Goal: Task Accomplishment & Management: Manage account settings

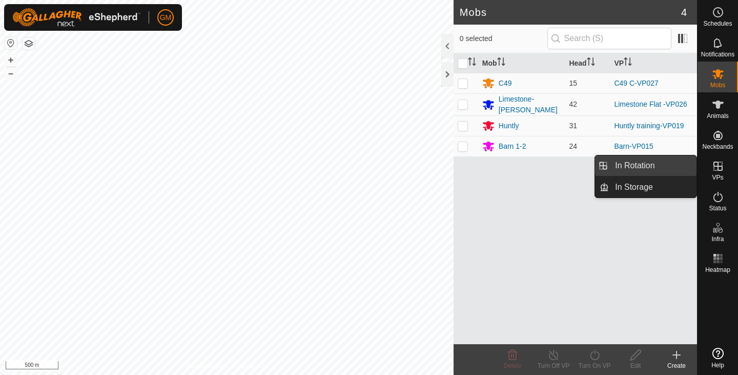
click at [645, 170] on link "In Rotation" at bounding box center [653, 165] width 88 height 21
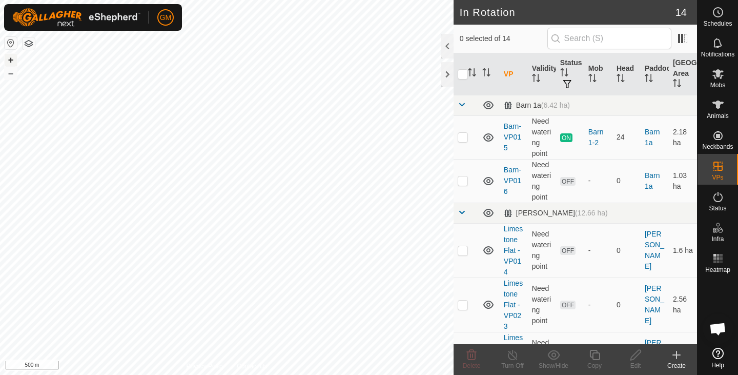
click at [13, 59] on button "+" at bounding box center [11, 60] width 12 height 12
click at [9, 61] on button "+" at bounding box center [11, 60] width 12 height 12
checkbox input "true"
click at [593, 356] on icon at bounding box center [595, 355] width 13 height 12
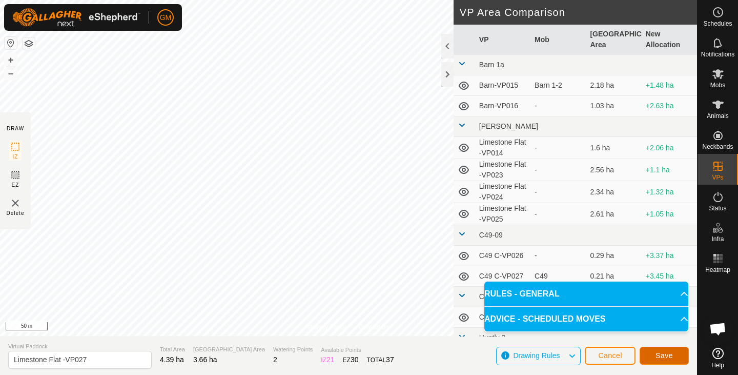
click at [682, 355] on button "Save" at bounding box center [664, 356] width 49 height 18
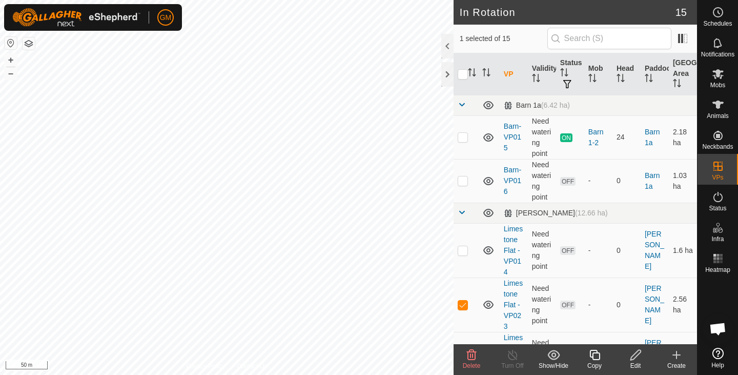
click at [473, 360] on icon at bounding box center [472, 355] width 10 height 10
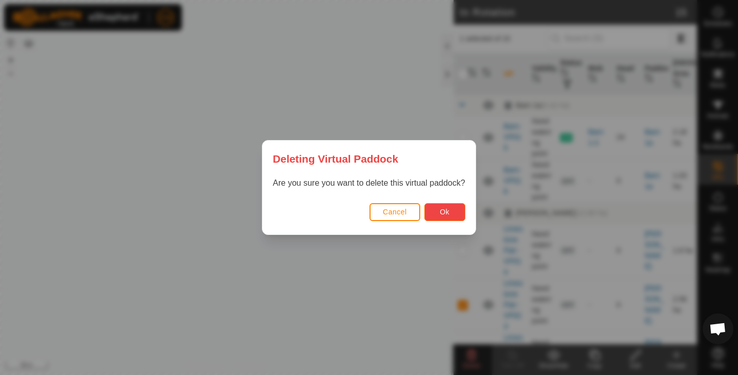
click at [440, 212] on span "Ok" at bounding box center [445, 212] width 10 height 8
checkbox input "false"
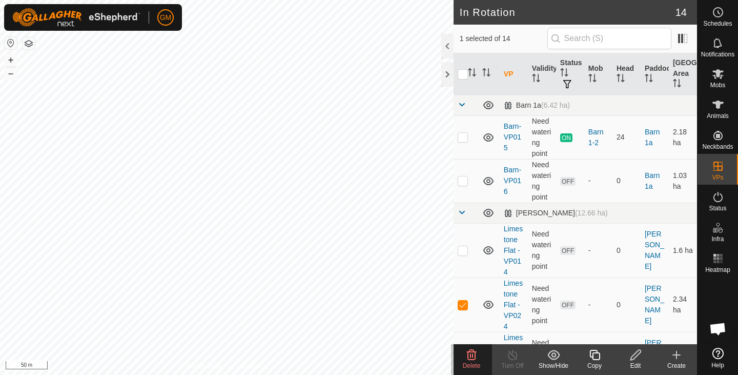
click at [473, 358] on icon at bounding box center [472, 355] width 12 height 12
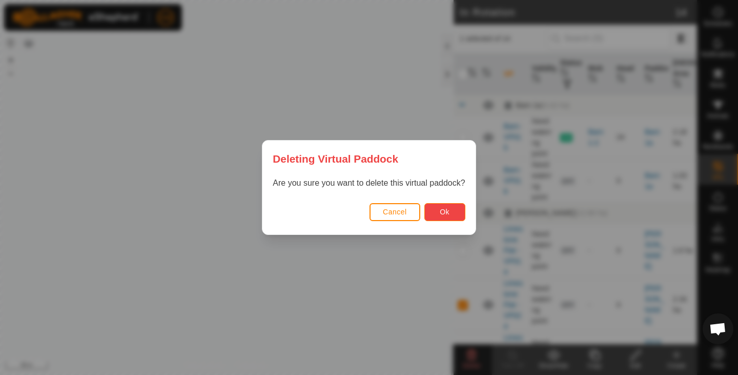
click at [440, 214] on span "Ok" at bounding box center [445, 212] width 10 height 8
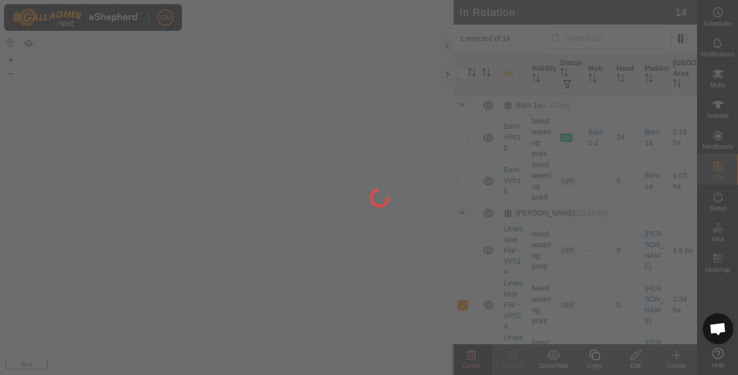
checkbox input "false"
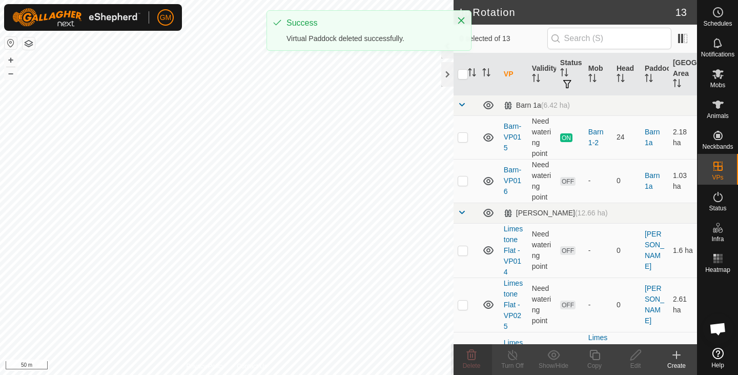
checkbox input "true"
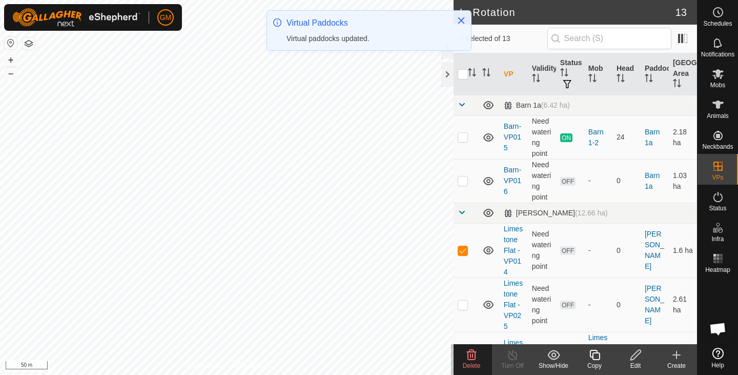
click at [475, 358] on icon at bounding box center [472, 355] width 10 height 10
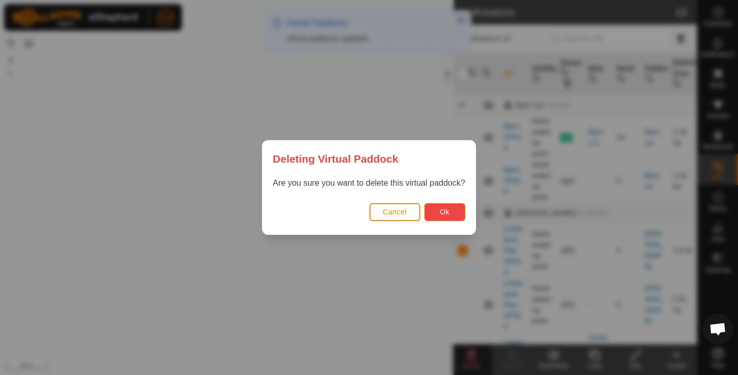
click at [446, 212] on span "Ok" at bounding box center [445, 212] width 10 height 8
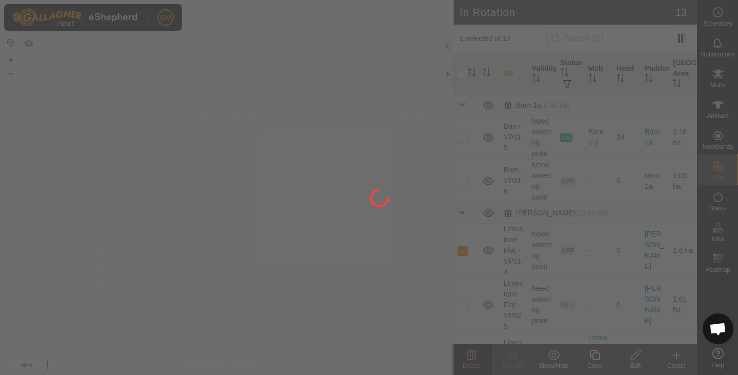
checkbox input "false"
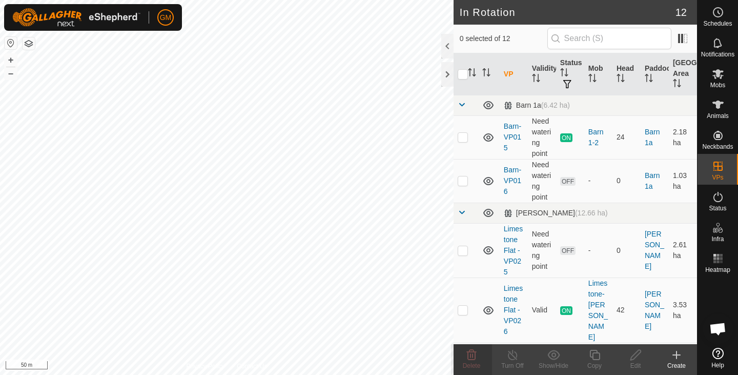
checkbox input "true"
checkbox input "false"
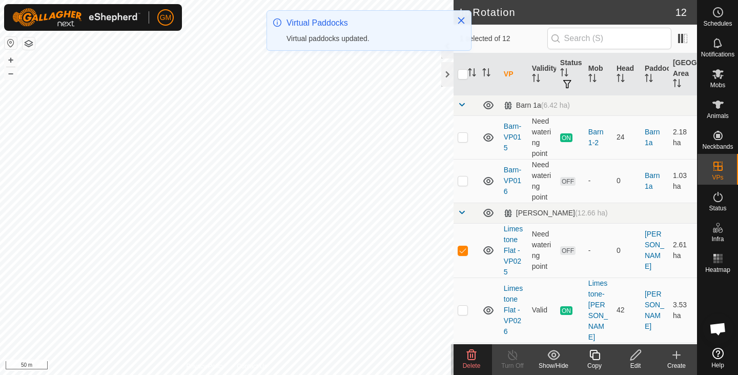
click at [470, 356] on icon at bounding box center [472, 355] width 12 height 12
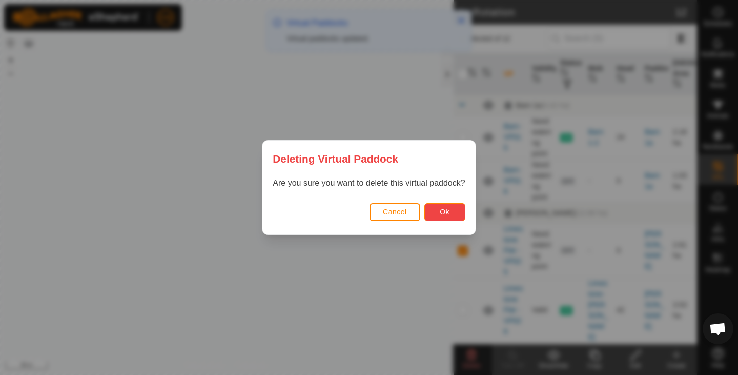
click at [445, 207] on button "Ok" at bounding box center [445, 212] width 41 height 18
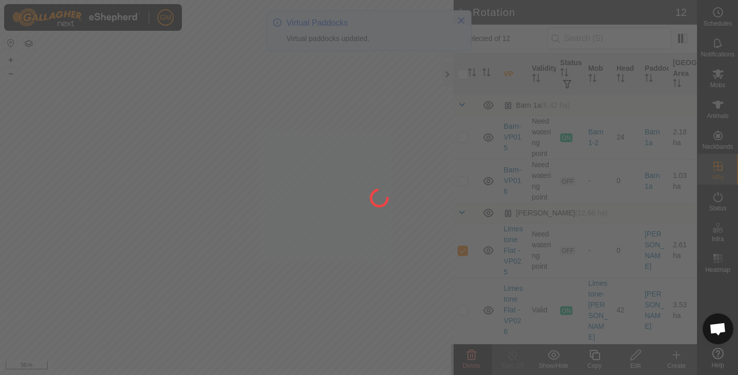
checkbox input "false"
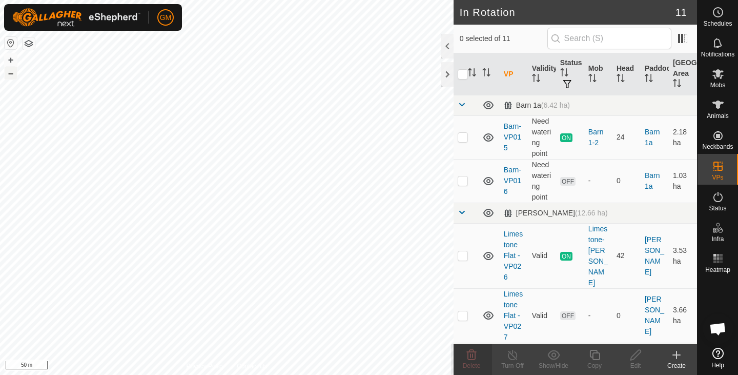
click at [9, 75] on div "GM Schedules Notifications Mobs Animals Neckbands VPs Status Infra Heatmap Help…" at bounding box center [369, 187] width 738 height 375
click at [13, 72] on button "–" at bounding box center [11, 73] width 12 height 12
checkbox input "true"
click at [598, 358] on icon at bounding box center [595, 355] width 13 height 12
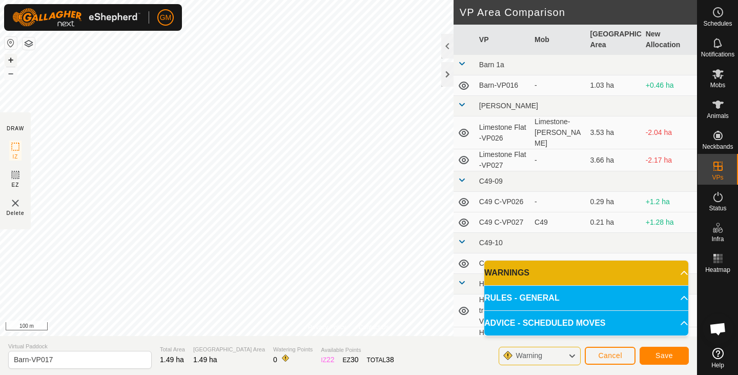
click at [10, 59] on button "+" at bounding box center [11, 60] width 12 height 12
click at [12, 57] on button "+" at bounding box center [11, 60] width 12 height 12
click at [666, 355] on span "Save" at bounding box center [664, 355] width 17 height 8
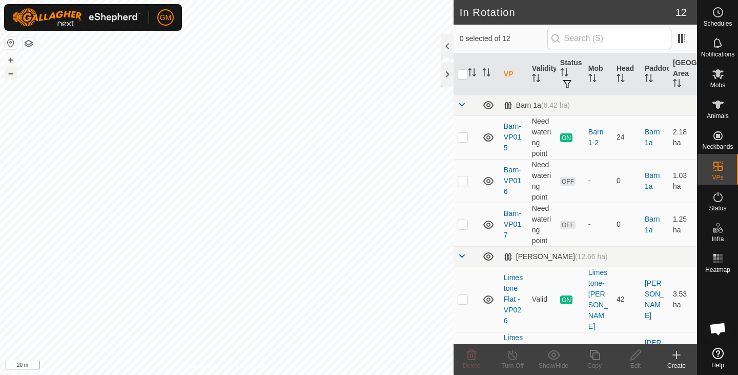
click at [9, 74] on button "–" at bounding box center [11, 73] width 12 height 12
checkbox input "true"
click at [468, 353] on icon at bounding box center [472, 355] width 10 height 10
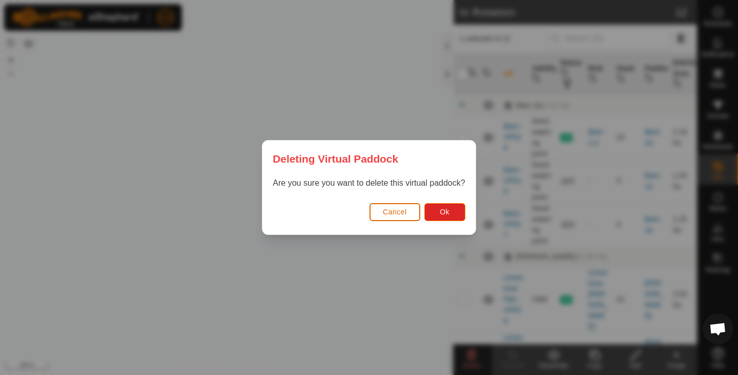
click at [399, 214] on span "Cancel" at bounding box center [395, 212] width 24 height 8
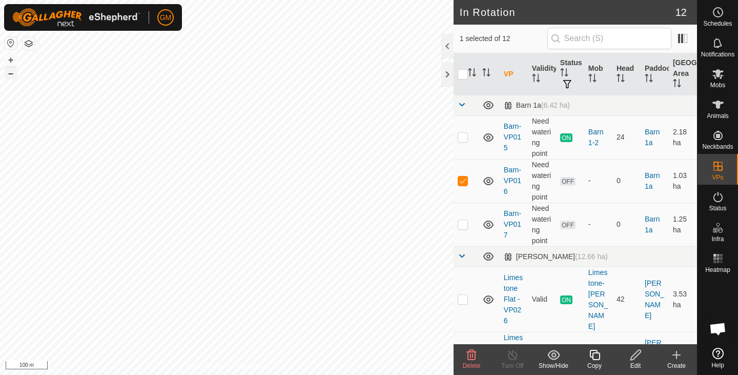
click at [12, 73] on button "–" at bounding box center [11, 73] width 12 height 12
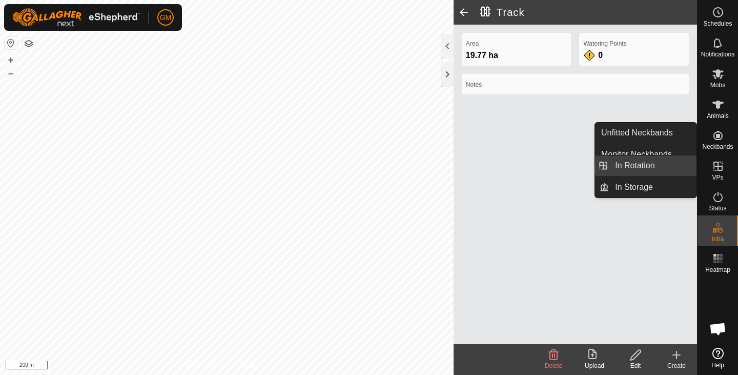
click at [649, 169] on link "In Rotation" at bounding box center [653, 165] width 88 height 21
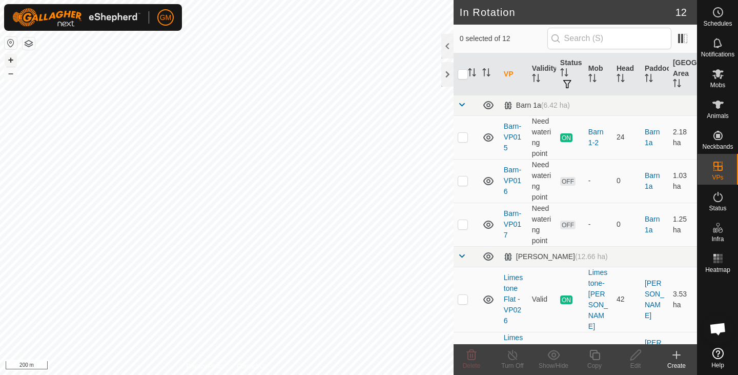
click at [11, 59] on button "+" at bounding box center [11, 60] width 12 height 12
click at [10, 59] on button "+" at bounding box center [11, 60] width 12 height 12
click at [474, 354] on icon at bounding box center [472, 355] width 12 height 12
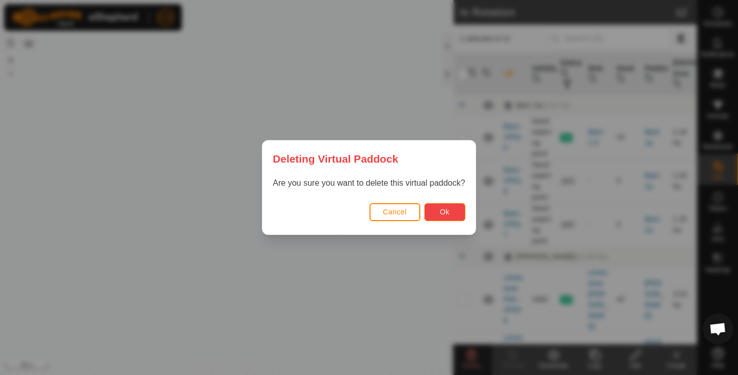
click at [446, 211] on span "Ok" at bounding box center [445, 212] width 10 height 8
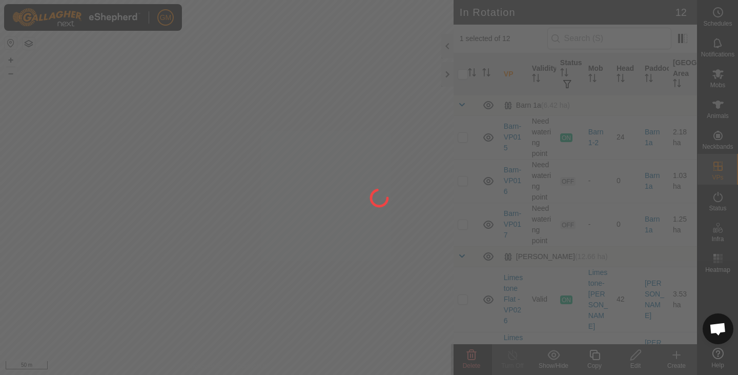
checkbox input "false"
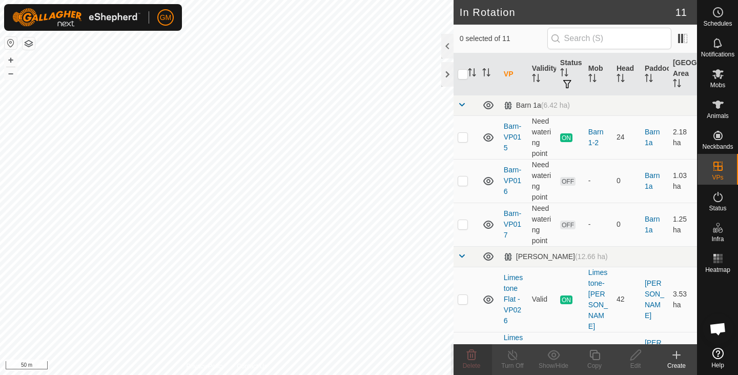
checkbox input "true"
click at [596, 361] on div "Copy" at bounding box center [594, 365] width 41 height 9
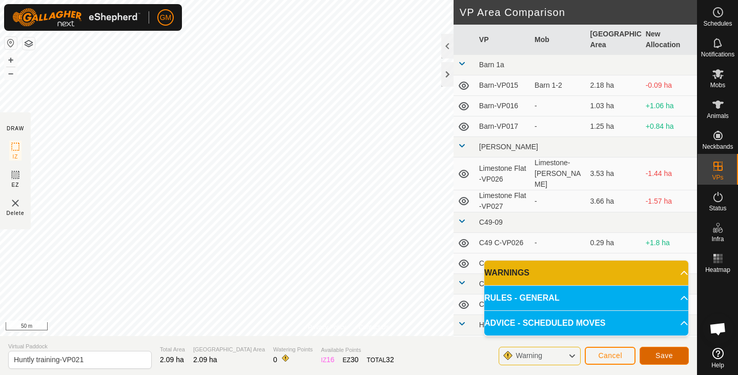
click at [665, 350] on button "Save" at bounding box center [664, 356] width 49 height 18
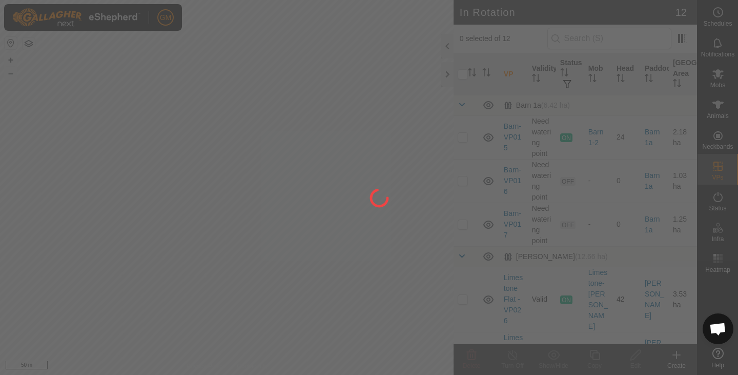
click at [268, 159] on div at bounding box center [369, 187] width 738 height 375
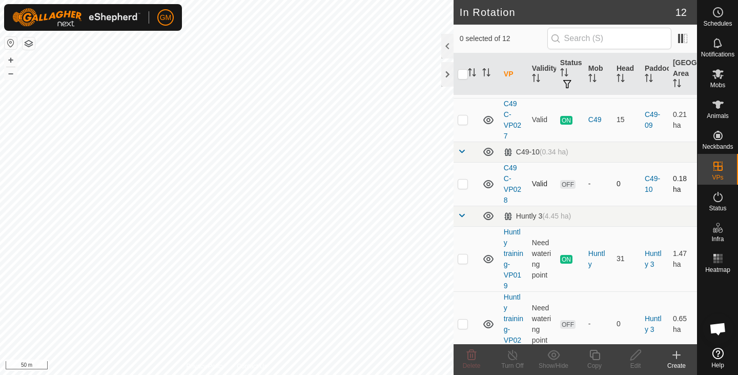
scroll to position [357, 0]
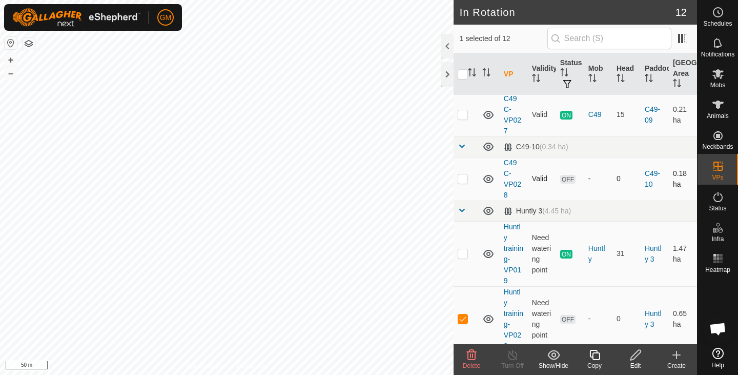
checkbox input "false"
checkbox input "true"
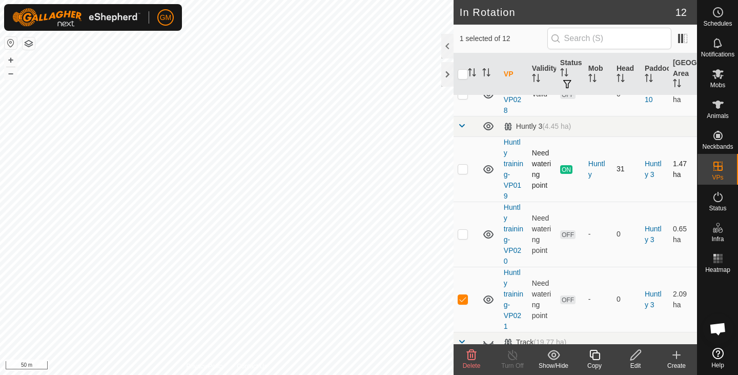
scroll to position [484, 0]
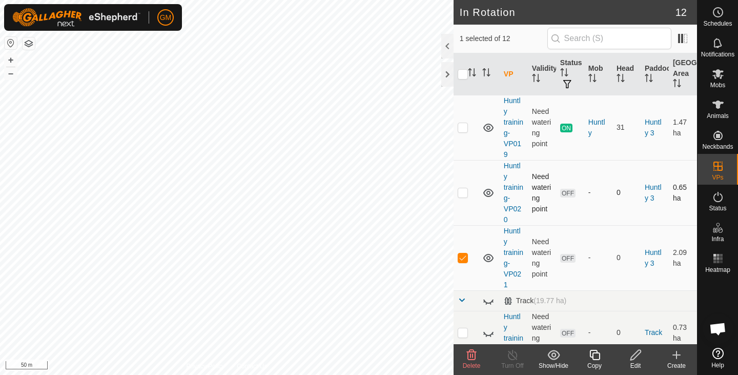
click at [464, 188] on p-checkbox at bounding box center [463, 192] width 10 height 8
checkbox input "true"
click at [465, 253] on p-checkbox at bounding box center [463, 257] width 10 height 8
checkbox input "true"
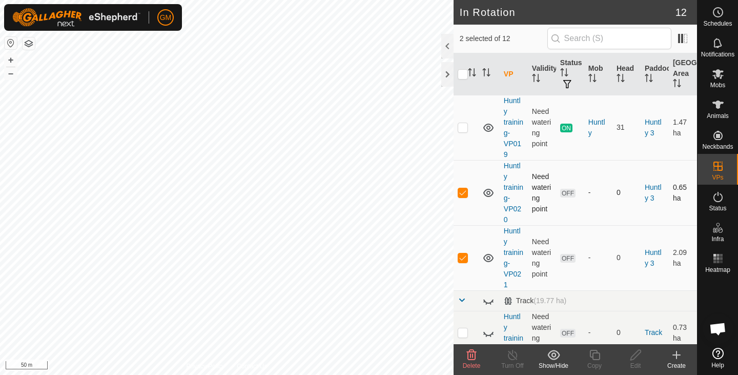
click at [462, 188] on p-checkbox at bounding box center [463, 192] width 10 height 8
checkbox input "false"
click at [466, 251] on td at bounding box center [466, 257] width 25 height 65
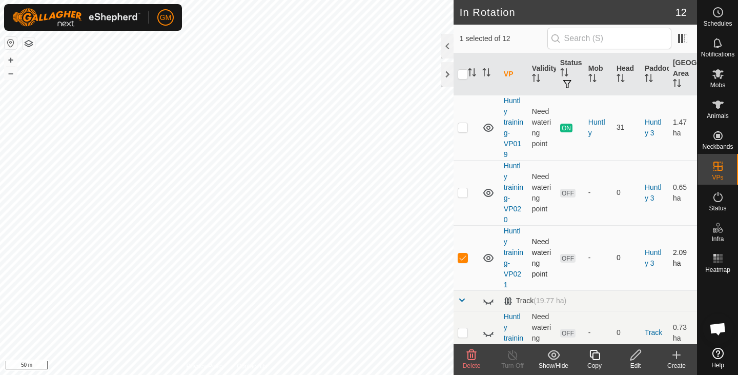
checkbox input "false"
